Goal: Find specific page/section: Find specific page/section

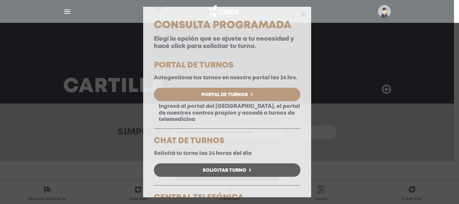
click at [303, 15] on div "Consulta Programada Elegí la opción que se ajuste a tu necesidad y hacé click p…" at bounding box center [227, 102] width 168 height 191
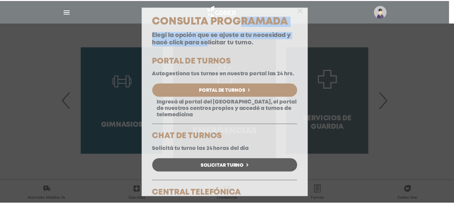
scroll to position [141, 0]
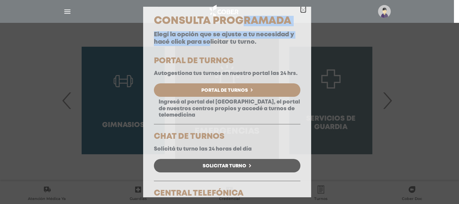
click at [301, 10] on icon "button" at bounding box center [303, 9] width 5 height 5
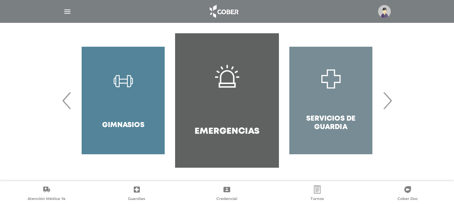
click at [144, 109] on div "Gimnasios" at bounding box center [123, 100] width 104 height 135
click at [388, 103] on span "›" at bounding box center [387, 100] width 13 height 36
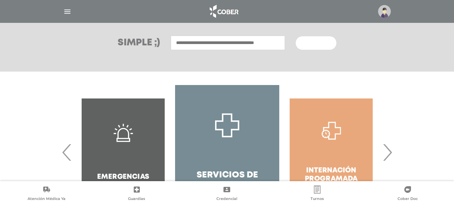
scroll to position [0, 0]
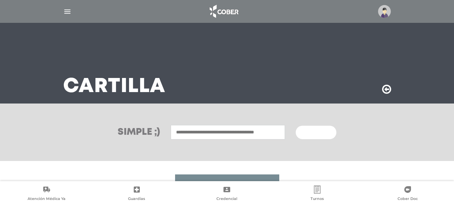
click at [199, 132] on input "text" at bounding box center [228, 132] width 114 height 14
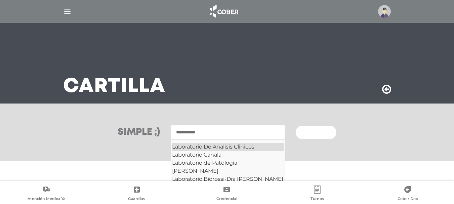
click at [247, 145] on div "Laboratorio De Analisis Clinicos" at bounding box center [228, 147] width 112 height 8
type input "**********"
click at [247, 145] on div "**********" at bounding box center [227, 133] width 454 height 58
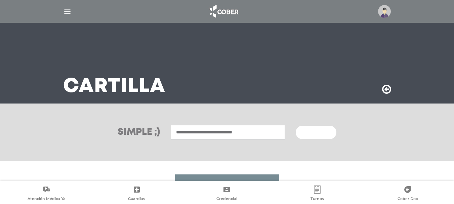
click at [314, 131] on span "Buscar" at bounding box center [314, 132] width 20 height 5
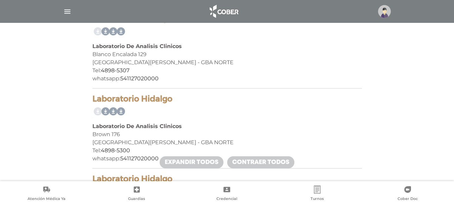
scroll to position [2690, 0]
